Goal: Transaction & Acquisition: Book appointment/travel/reservation

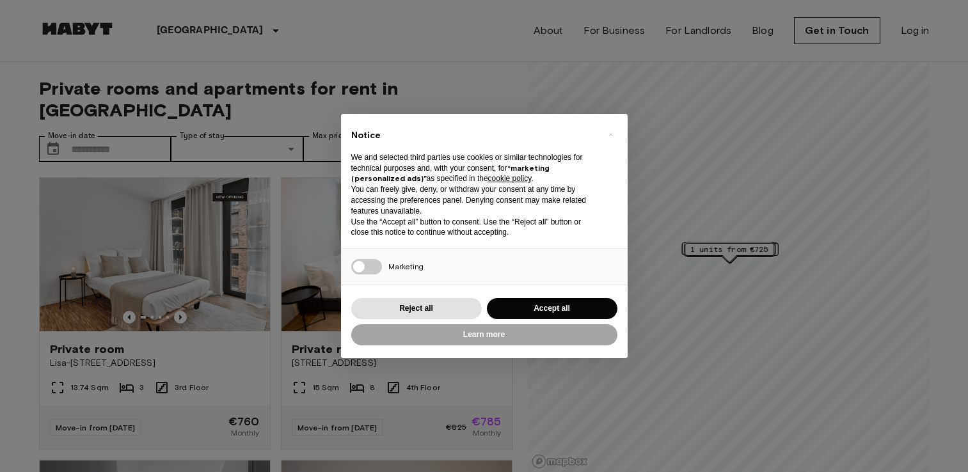
click at [967, 260] on div "× Notice We and selected third parties use cookies or similar technologies for …" at bounding box center [484, 236] width 968 height 472
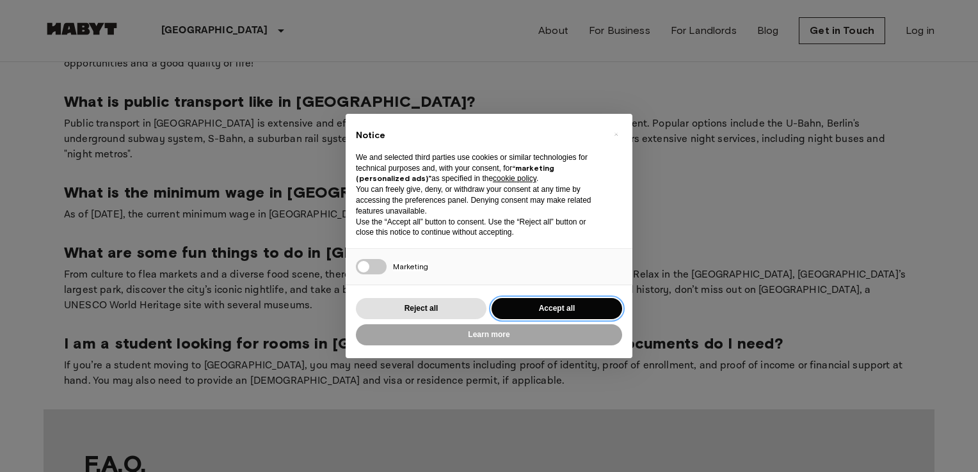
click at [600, 305] on button "Accept all" at bounding box center [557, 308] width 131 height 21
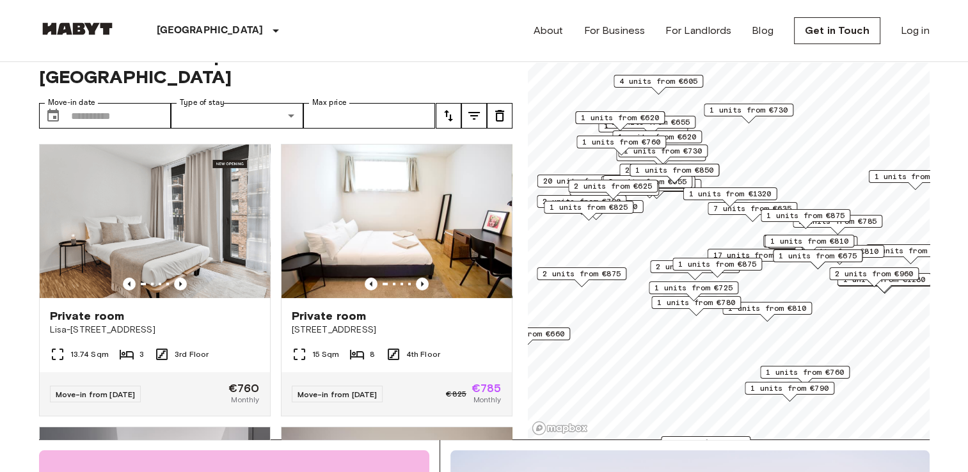
scroll to position [56, 0]
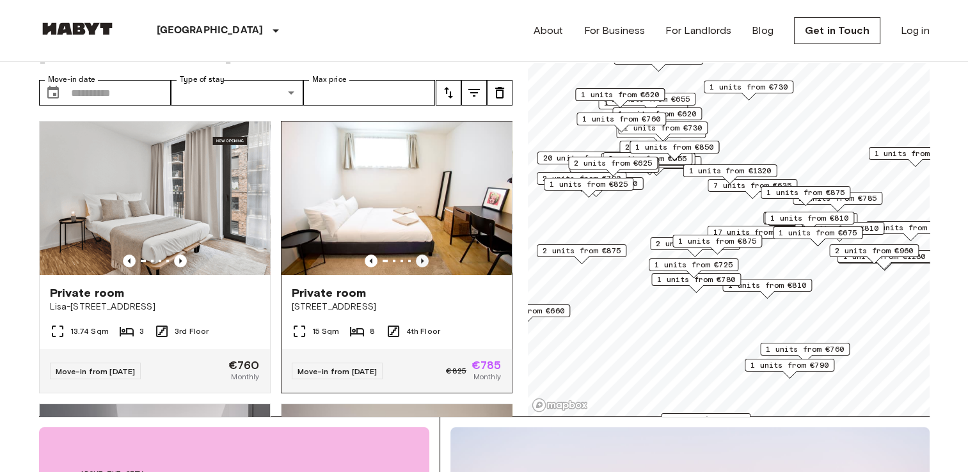
click at [416, 255] on icon "Previous image" at bounding box center [422, 261] width 13 height 13
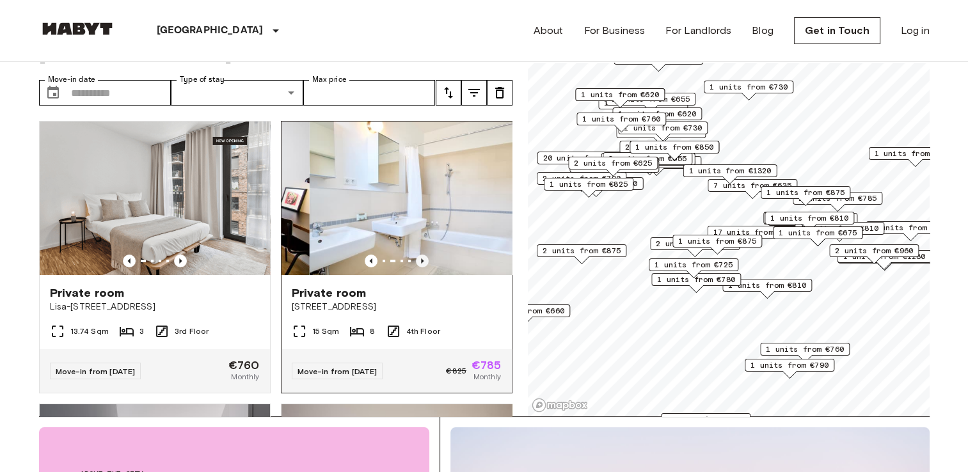
click at [416, 255] on icon "Previous image" at bounding box center [422, 261] width 13 height 13
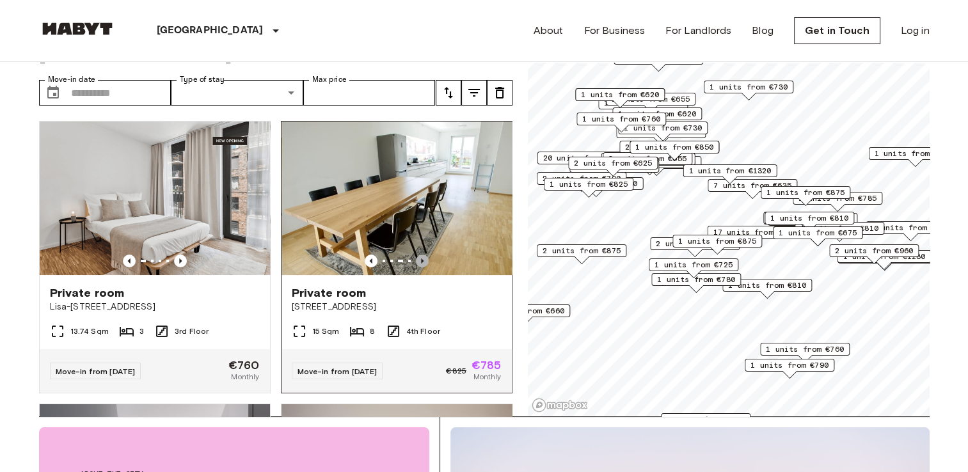
click at [416, 255] on icon "Previous image" at bounding box center [422, 261] width 13 height 13
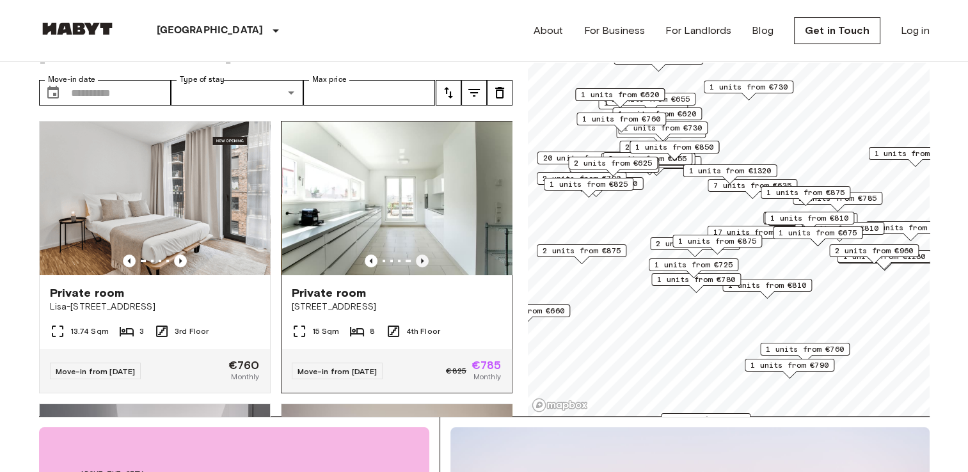
click at [416, 255] on icon "Previous image" at bounding box center [422, 261] width 13 height 13
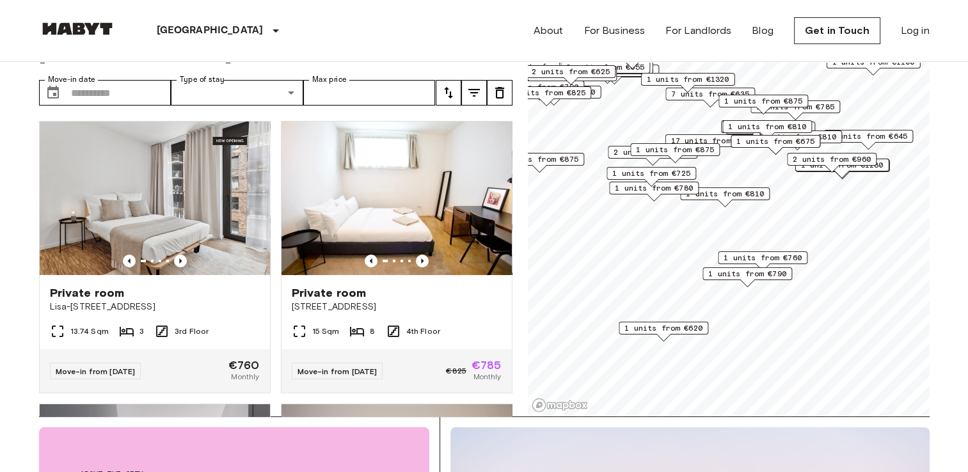
click at [669, 333] on span "1 units from €620" at bounding box center [664, 329] width 78 height 12
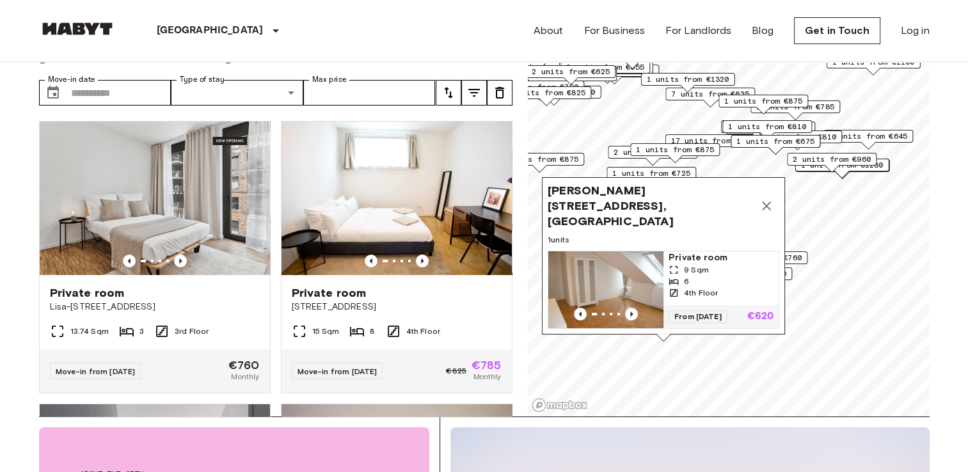
click at [680, 193] on span "[PERSON_NAME][STREET_ADDRESS], [GEOGRAPHIC_DATA]" at bounding box center [651, 206] width 206 height 46
click at [682, 193] on span "[PERSON_NAME][STREET_ADDRESS], [GEOGRAPHIC_DATA]" at bounding box center [651, 206] width 206 height 46
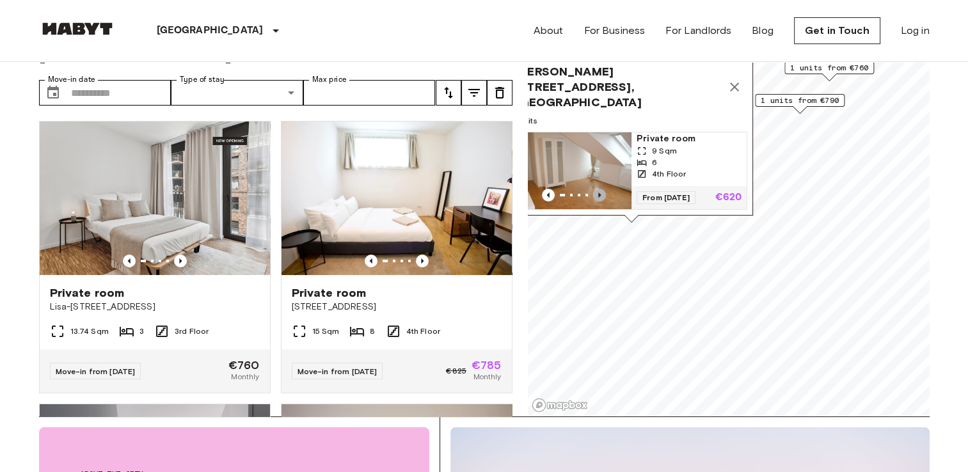
click at [597, 189] on icon "Previous image" at bounding box center [599, 195] width 13 height 13
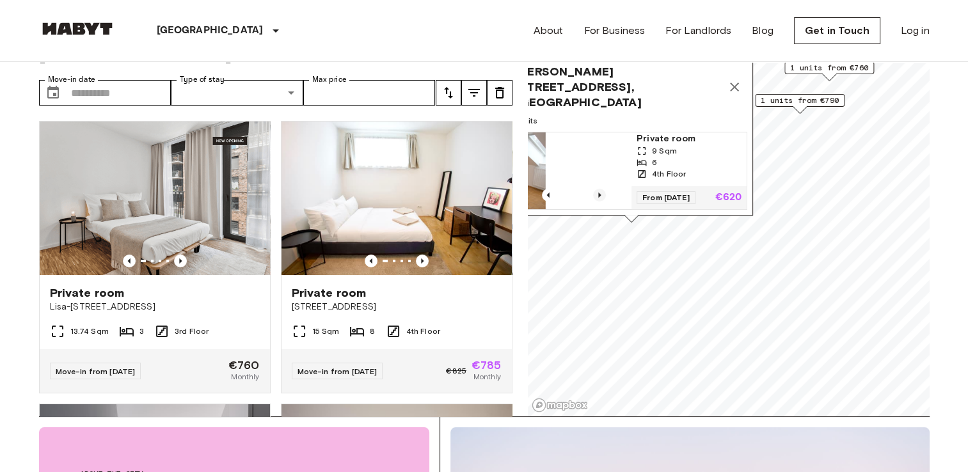
click at [597, 189] on icon "Previous image" at bounding box center [599, 195] width 13 height 13
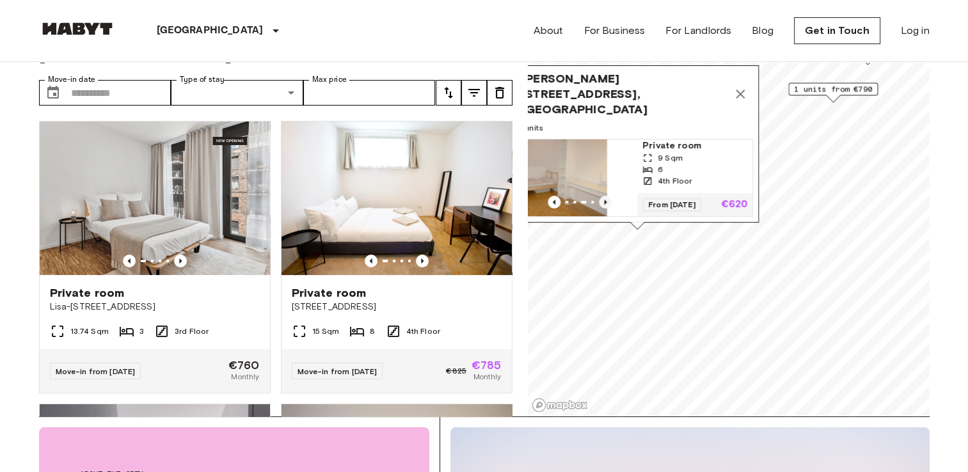
click at [607, 181] on img "Map marker" at bounding box center [664, 178] width 115 height 77
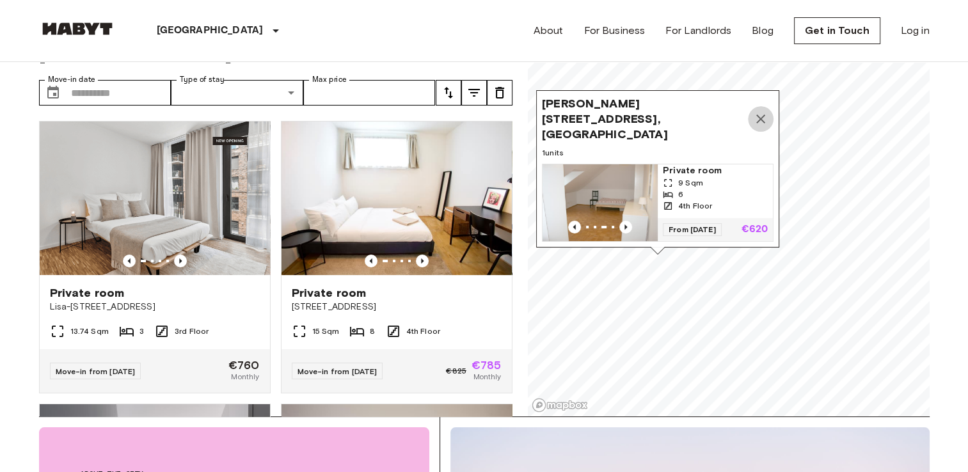
click at [766, 111] on icon "Map marker" at bounding box center [760, 118] width 15 height 15
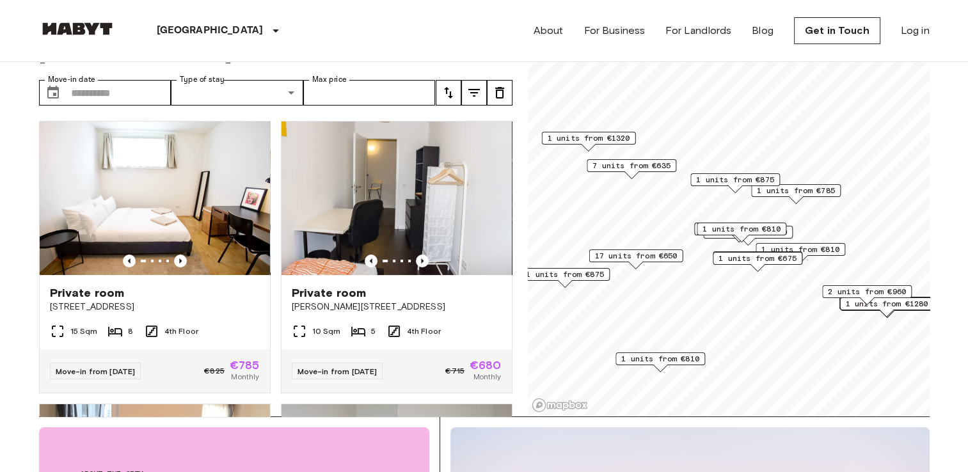
click at [648, 261] on span "17 units from €650" at bounding box center [636, 256] width 83 height 12
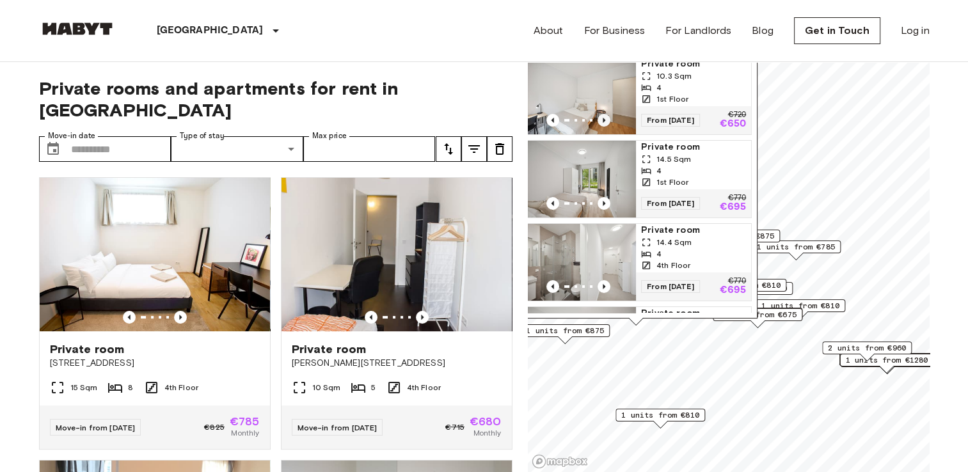
click at [606, 119] on icon "Previous image" at bounding box center [604, 120] width 13 height 13
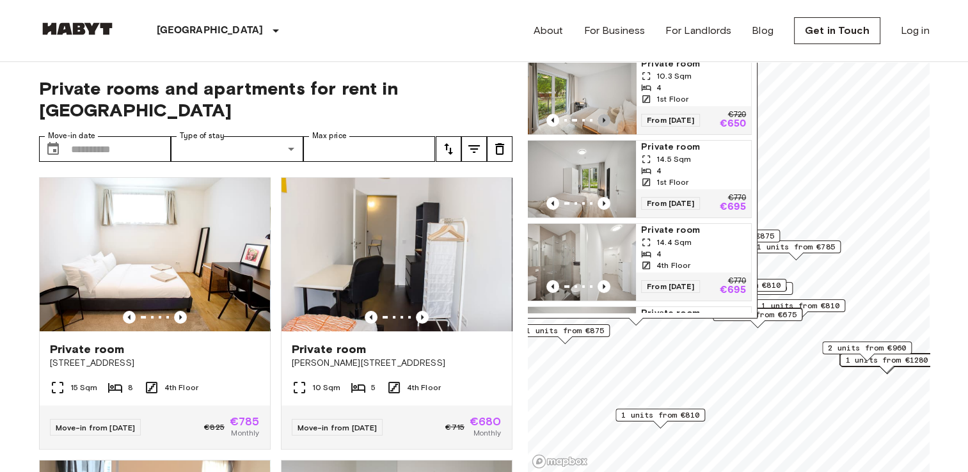
click at [606, 119] on icon "Previous image" at bounding box center [604, 120] width 13 height 13
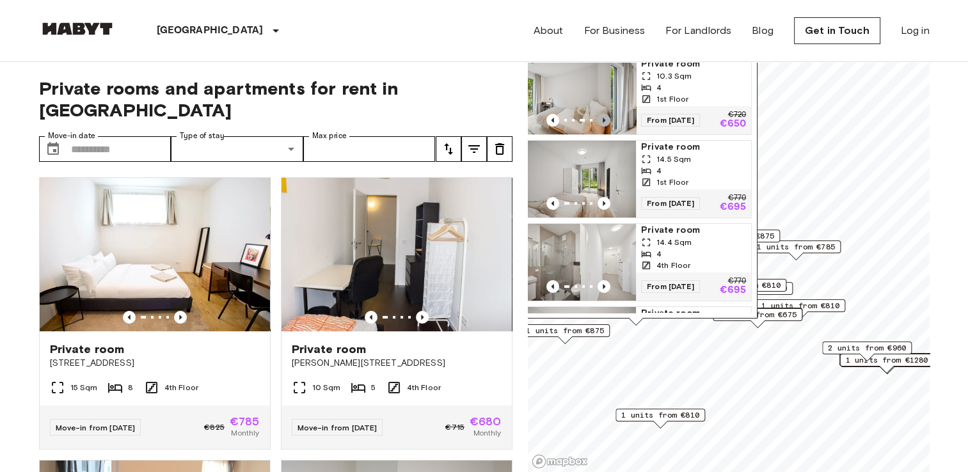
click at [606, 119] on icon "Previous image" at bounding box center [604, 120] width 13 height 13
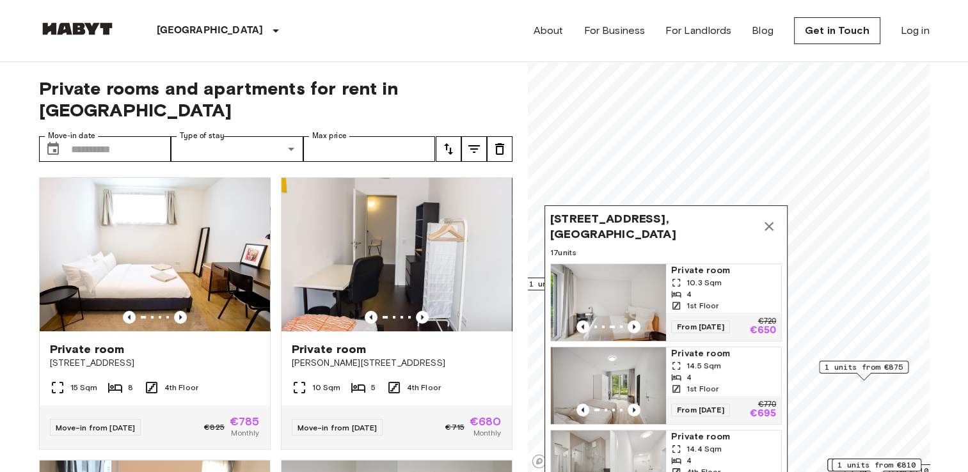
click at [712, 284] on span "10.3 Sqm" at bounding box center [704, 283] width 35 height 12
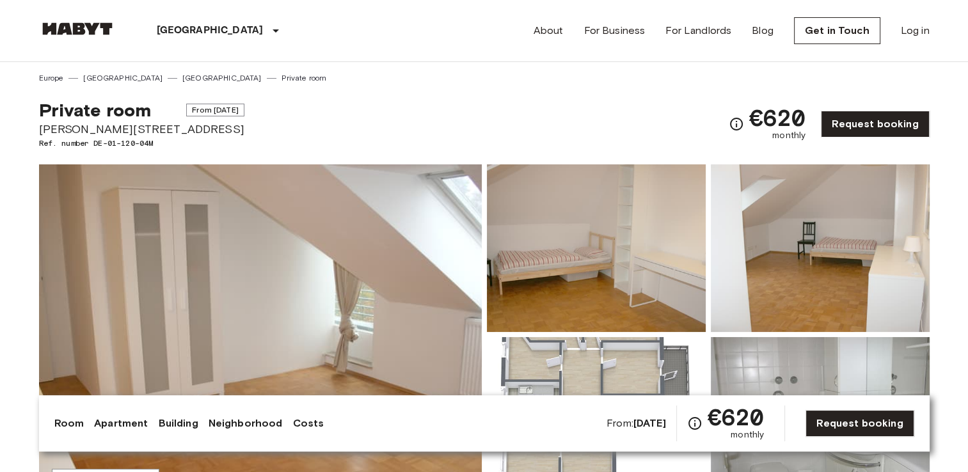
click at [59, 19] on div "Berlin Europe Amsterdam Berlin Brussels Cologne Dusseldorf Frankfurt Graz Hambu…" at bounding box center [182, 30] width 286 height 61
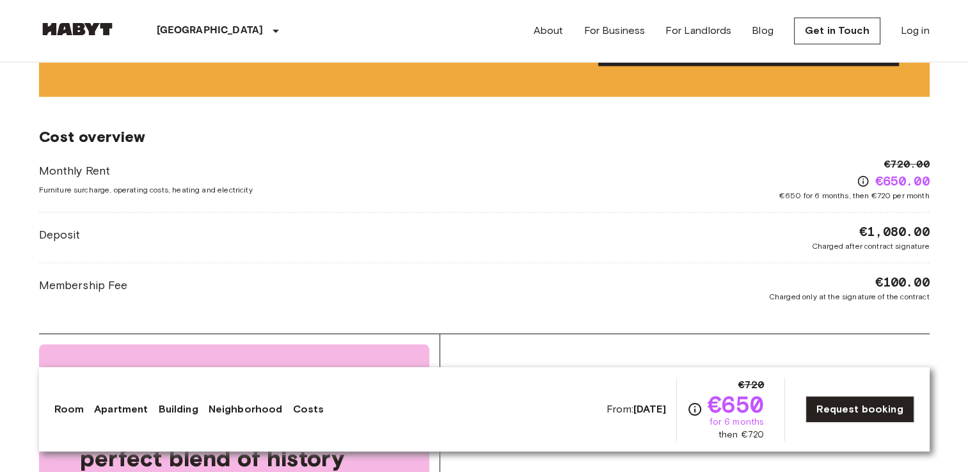
scroll to position [1979, 0]
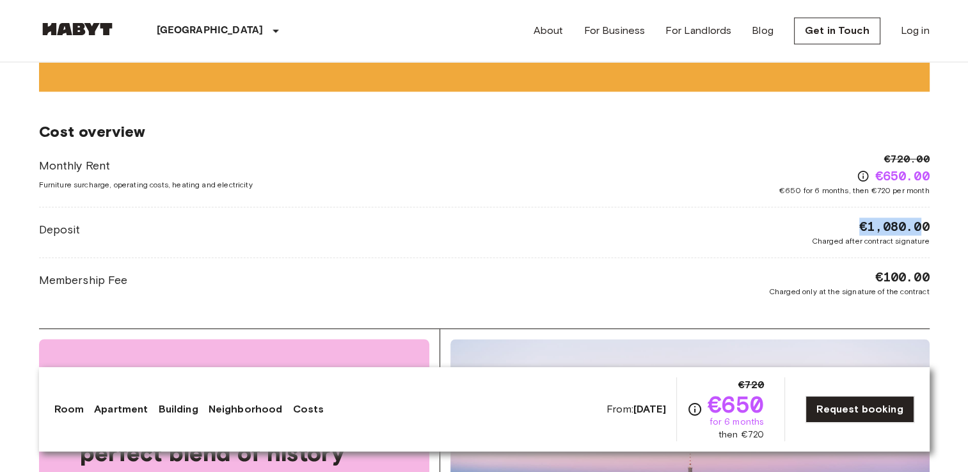
drag, startPoint x: 856, startPoint y: 218, endPoint x: 921, endPoint y: 218, distance: 64.7
click at [921, 218] on div "€1,080.00 Charged after contract signature" at bounding box center [871, 232] width 118 height 29
drag, startPoint x: 921, startPoint y: 218, endPoint x: 852, endPoint y: 274, distance: 88.8
click at [852, 274] on div "€100.00 Charged only at the signature of the contract" at bounding box center [849, 282] width 161 height 29
drag, startPoint x: 852, startPoint y: 274, endPoint x: 911, endPoint y: 270, distance: 59.7
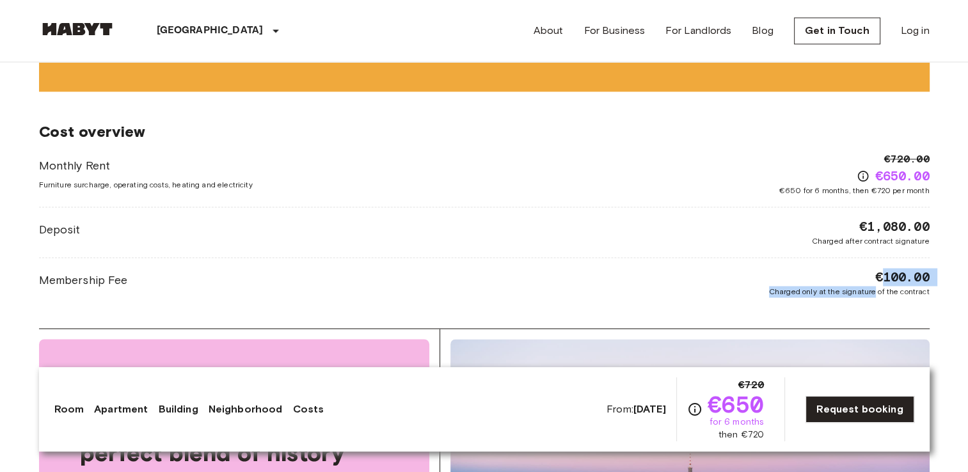
click at [911, 270] on div "€100.00 Charged only at the signature of the contract" at bounding box center [849, 282] width 161 height 29
drag, startPoint x: 911, startPoint y: 270, endPoint x: 911, endPoint y: 290, distance: 19.9
click at [911, 290] on span "Charged only at the signature of the contract" at bounding box center [849, 292] width 161 height 12
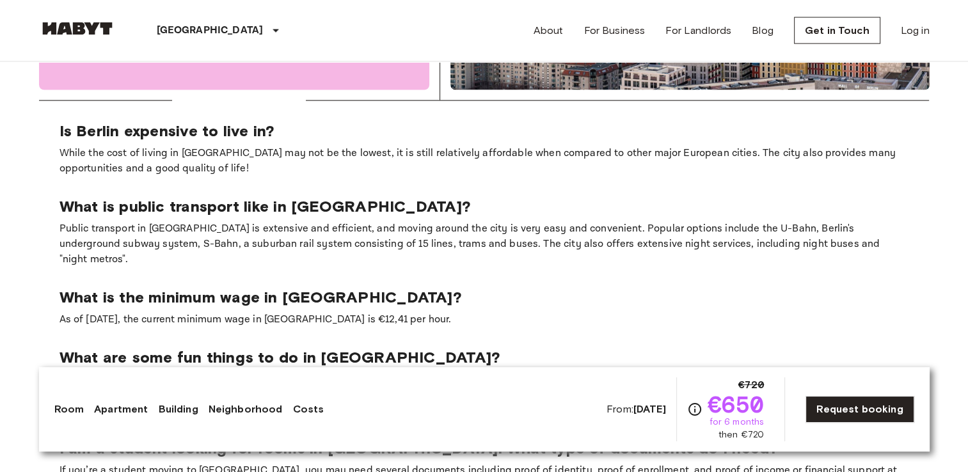
scroll to position [2560, 0]
